Goal: Task Accomplishment & Management: Manage account settings

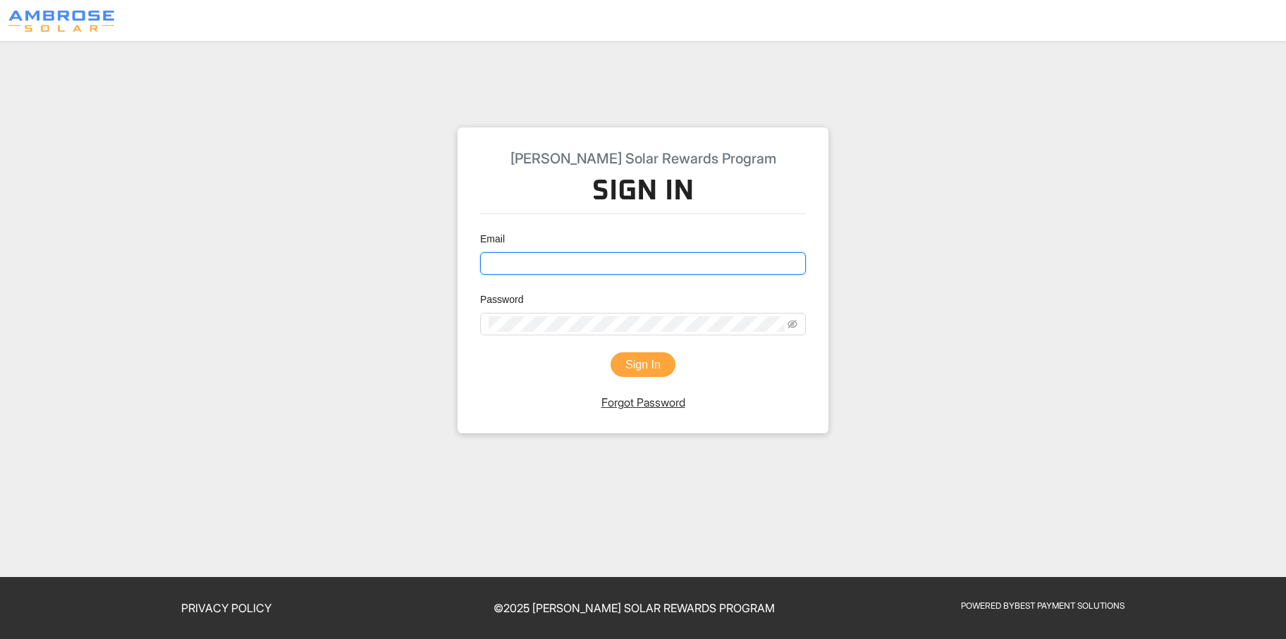
type input "[PERSON_NAME][EMAIL_ADDRESS][DOMAIN_NAME]"
click at [647, 362] on button "Sign In" at bounding box center [643, 365] width 65 height 25
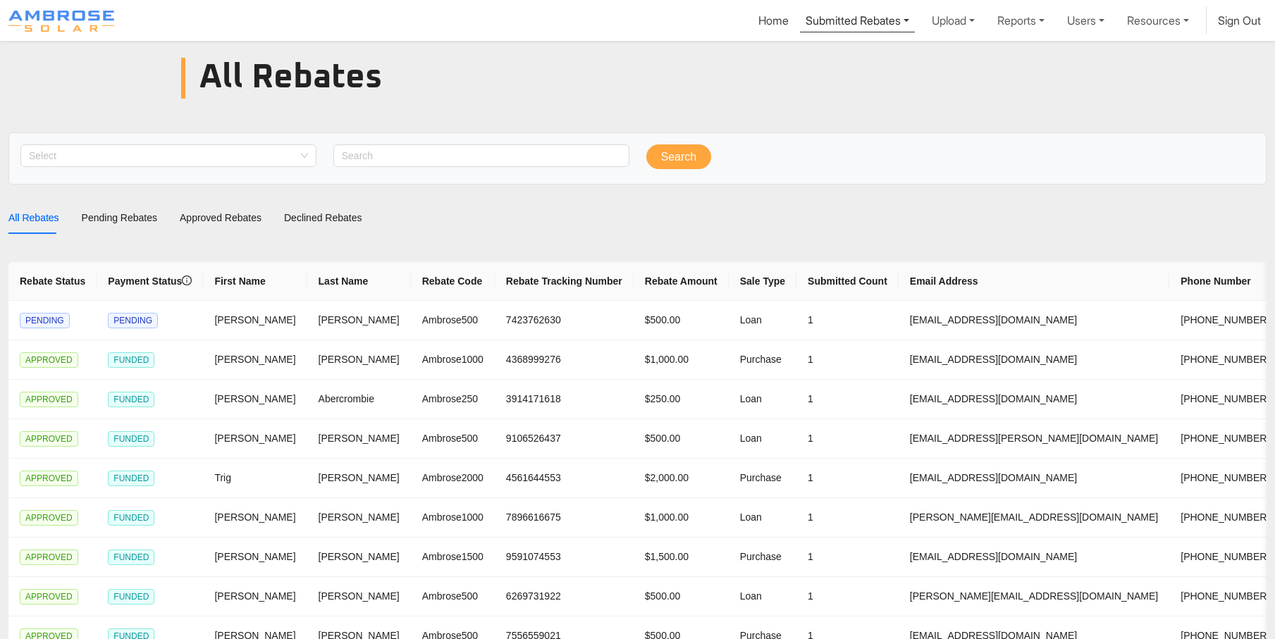
click at [833, 15] on link "Submitted Rebates" at bounding box center [857, 19] width 115 height 26
click at [834, 56] on div "Pending Rebates" at bounding box center [858, 53] width 89 height 17
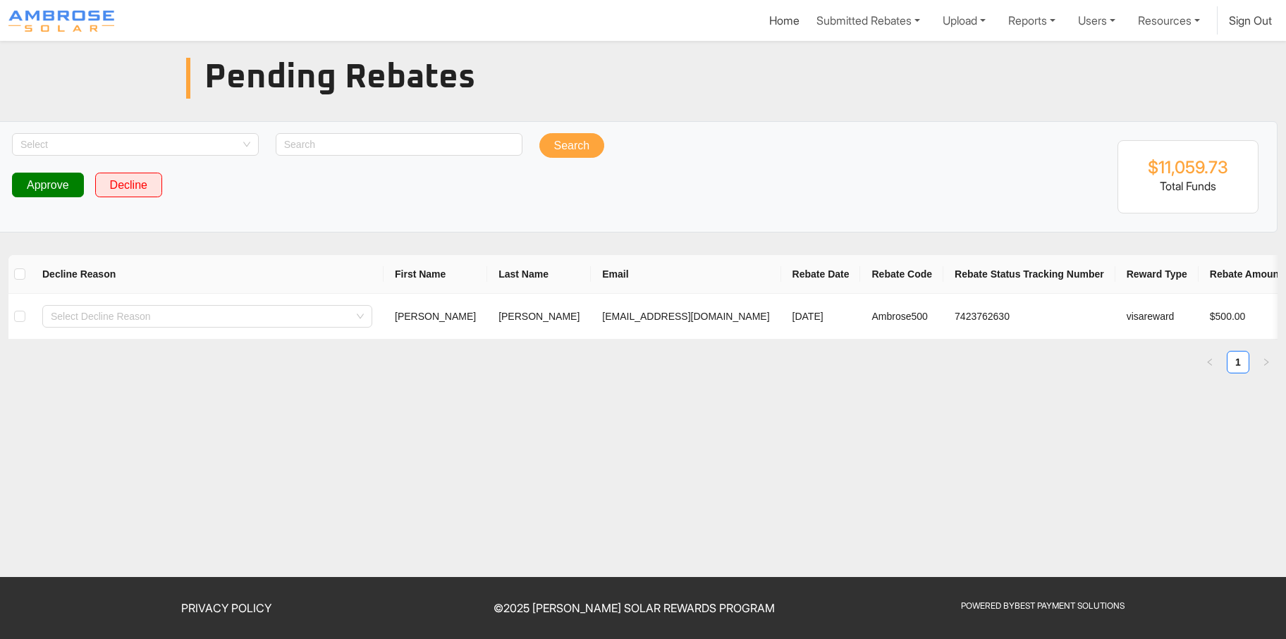
click at [52, 188] on button "Approve" at bounding box center [48, 185] width 72 height 25
click at [22, 318] on input "checkbox" at bounding box center [19, 316] width 11 height 11
checkbox input "true"
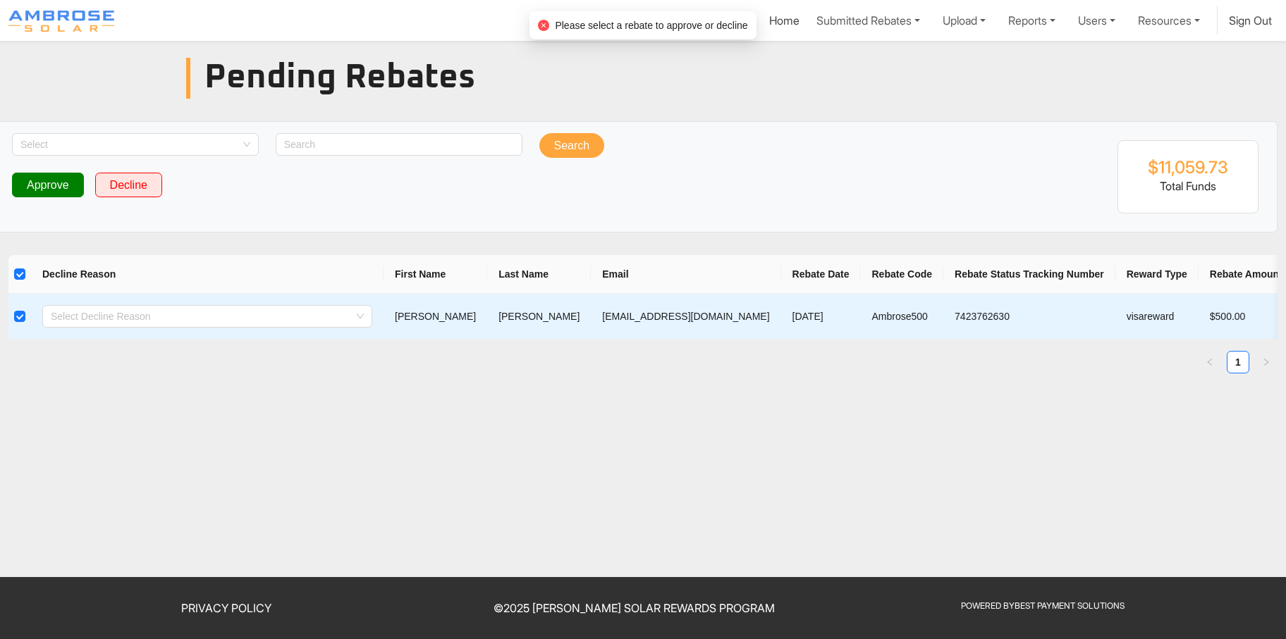
click at [75, 180] on button "Approve" at bounding box center [48, 185] width 72 height 25
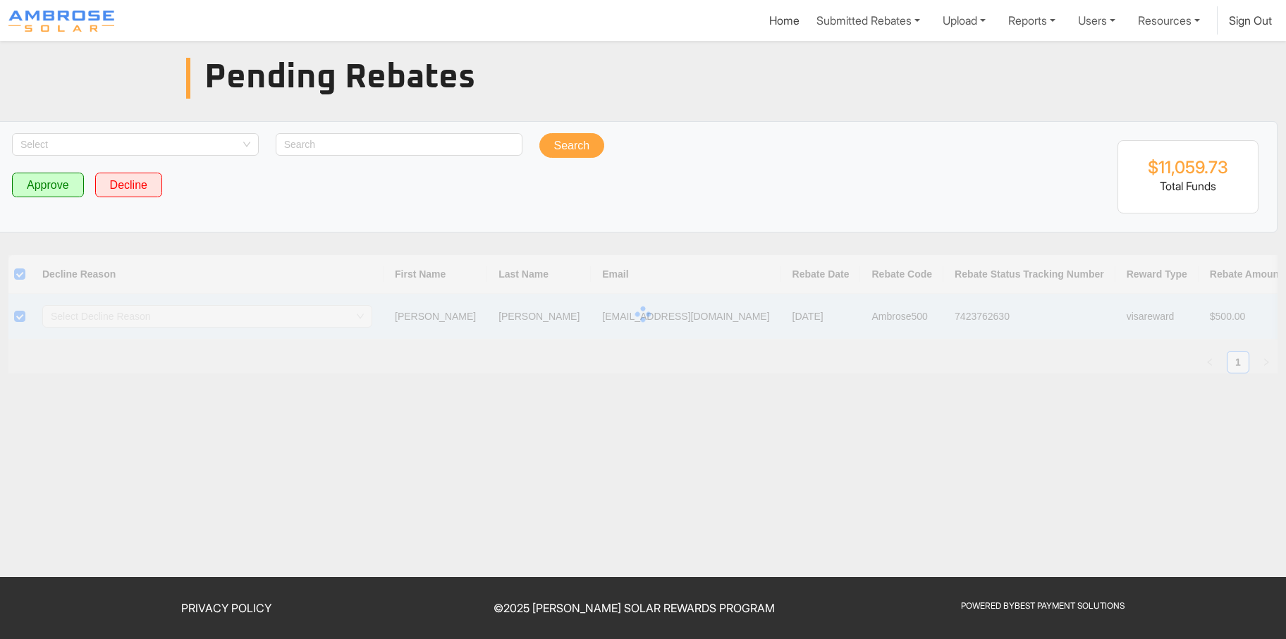
checkbox input "false"
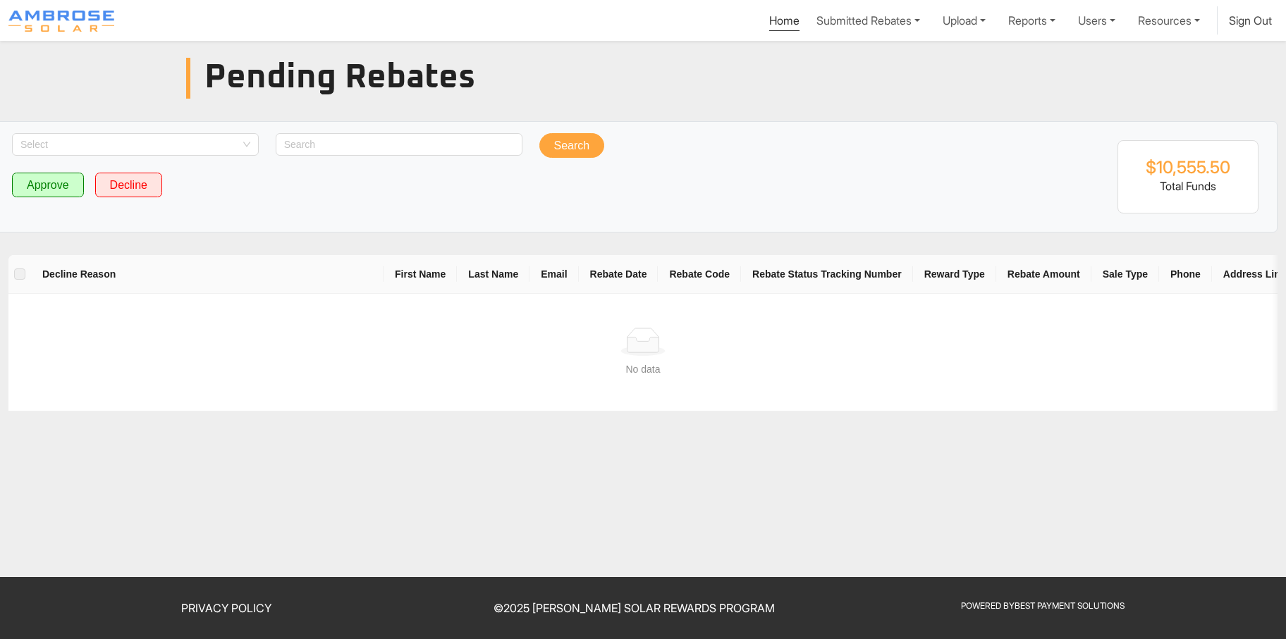
click at [779, 22] on link "Home" at bounding box center [784, 22] width 30 height 18
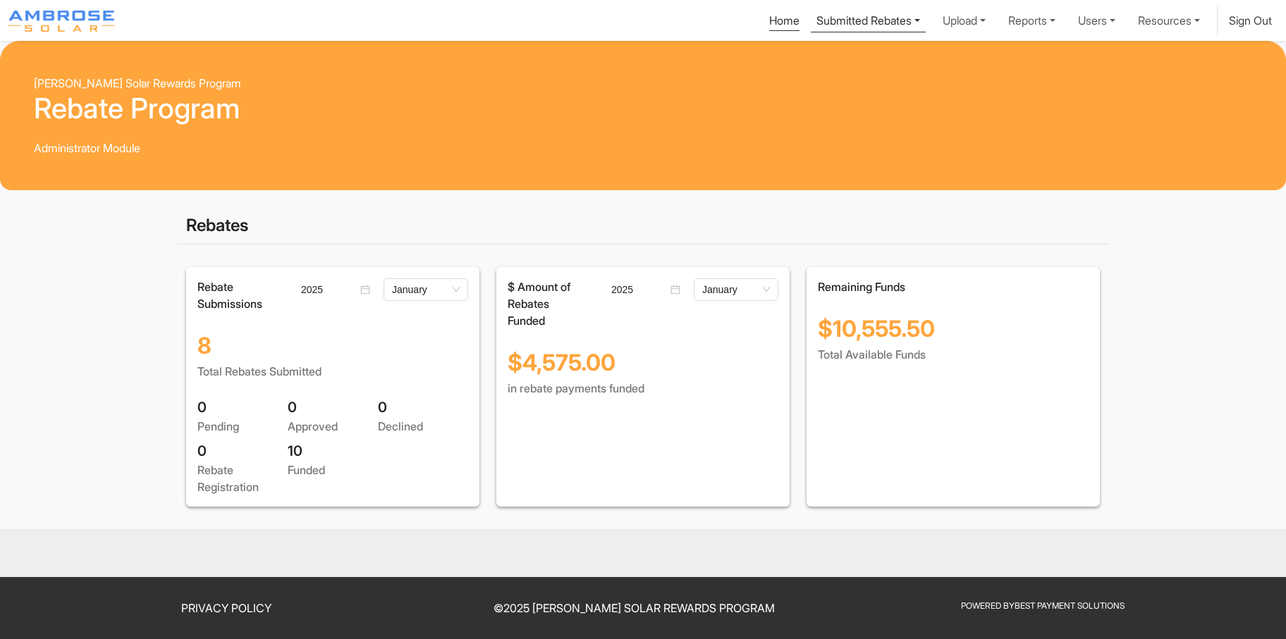
click at [850, 19] on link "Submitted Rebates" at bounding box center [868, 19] width 115 height 26
click at [825, 79] on div "View All Rebates" at bounding box center [869, 76] width 89 height 17
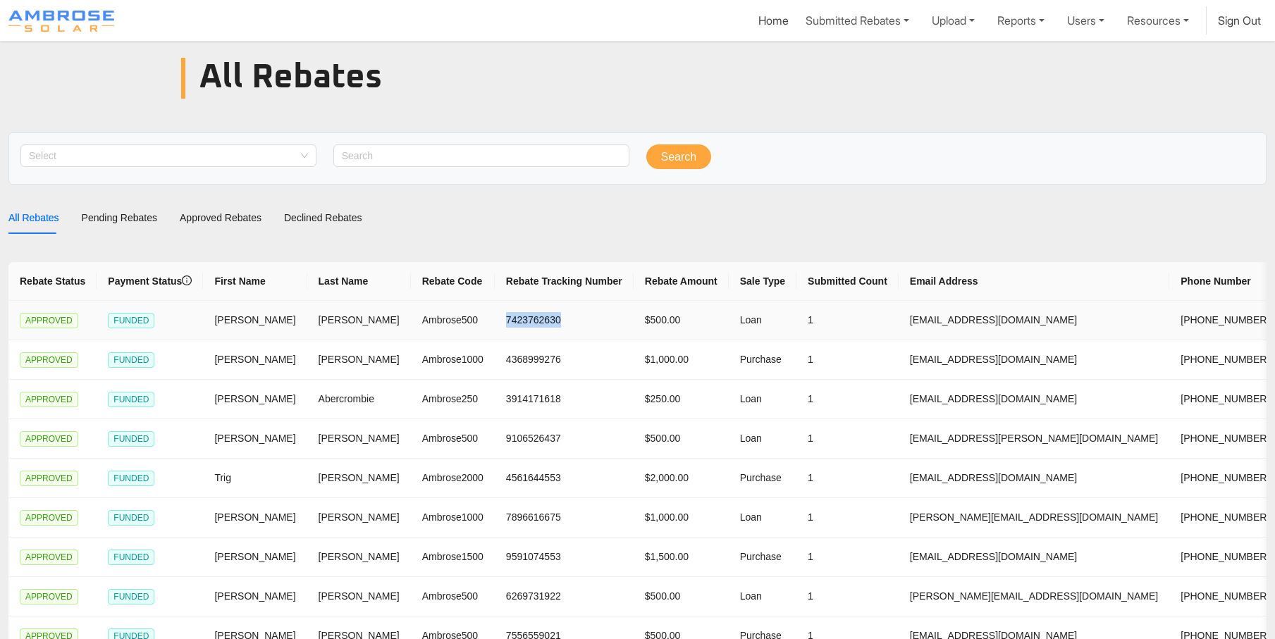
drag, startPoint x: 531, startPoint y: 319, endPoint x: 436, endPoint y: 314, distance: 95.3
click at [495, 314] on td "7423762630" at bounding box center [564, 320] width 139 height 39
copy td "7423762630"
